Goal: Transaction & Acquisition: Purchase product/service

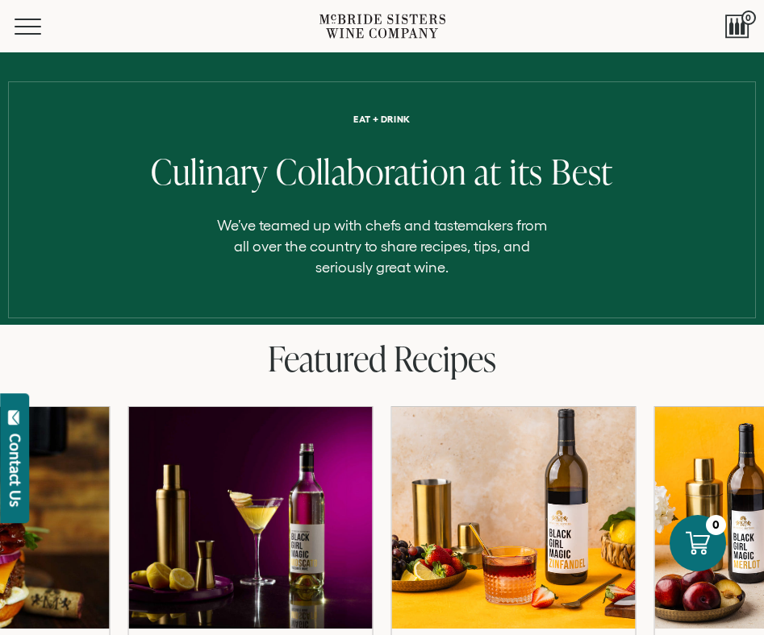
click at [24, 16] on div "Menu" at bounding box center [167, 26] width 305 height 52
click at [33, 29] on button "Menu" at bounding box center [44, 27] width 58 height 16
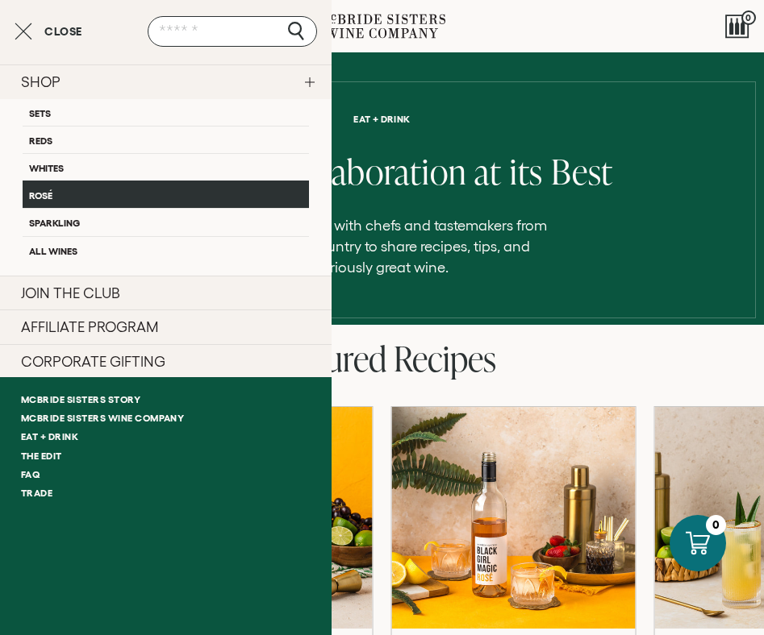
click at [51, 196] on link "Rosé" at bounding box center [166, 194] width 286 height 27
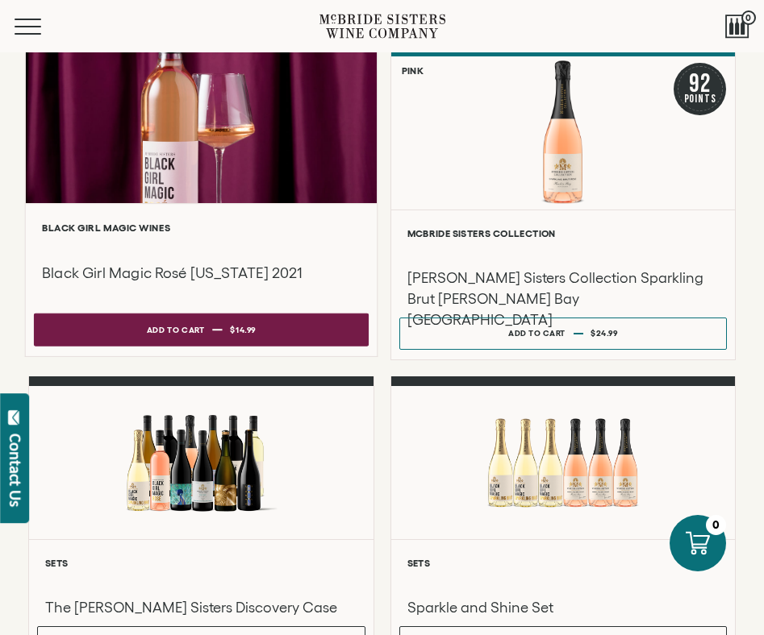
scroll to position [146, 0]
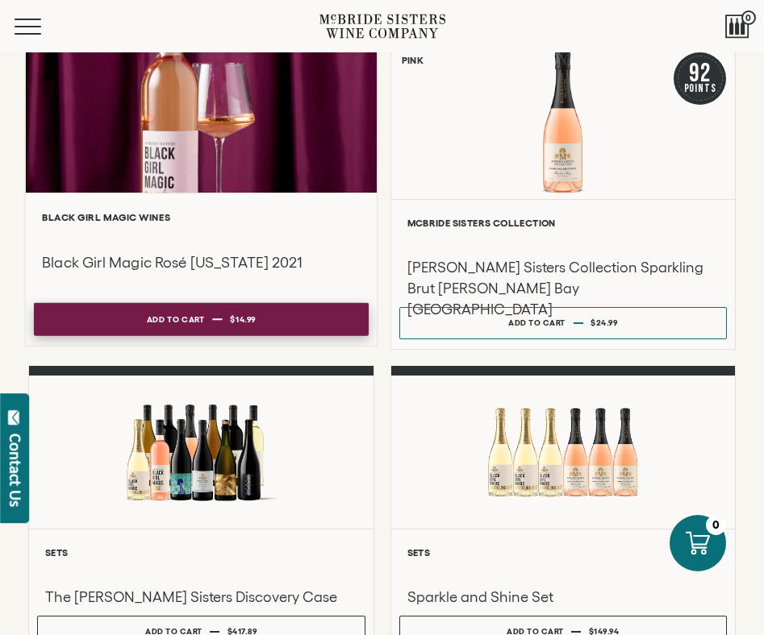
click at [215, 315] on button "Add to cart Regular price $14.99 Regular price Sale price $14.99 Unit price / p…" at bounding box center [201, 319] width 335 height 33
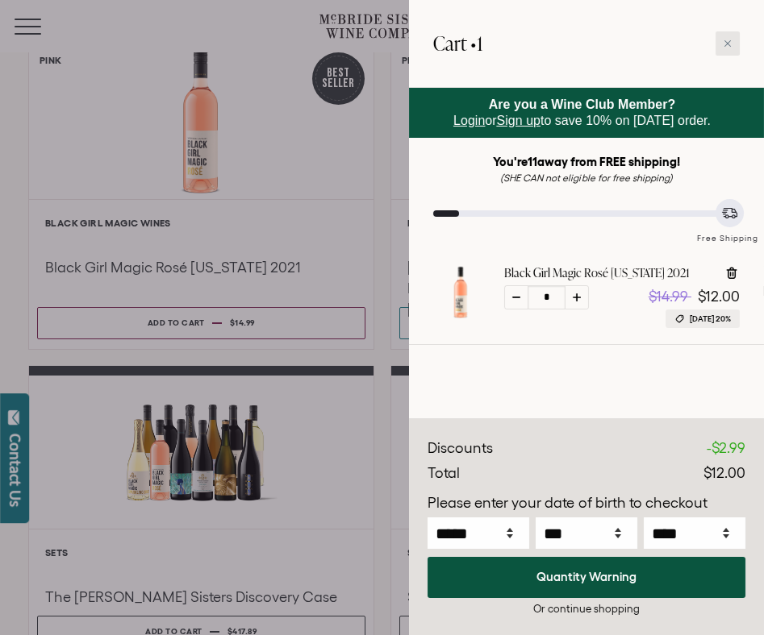
click at [726, 43] on icon at bounding box center [727, 44] width 8 height 8
